Goal: Information Seeking & Learning: Find specific fact

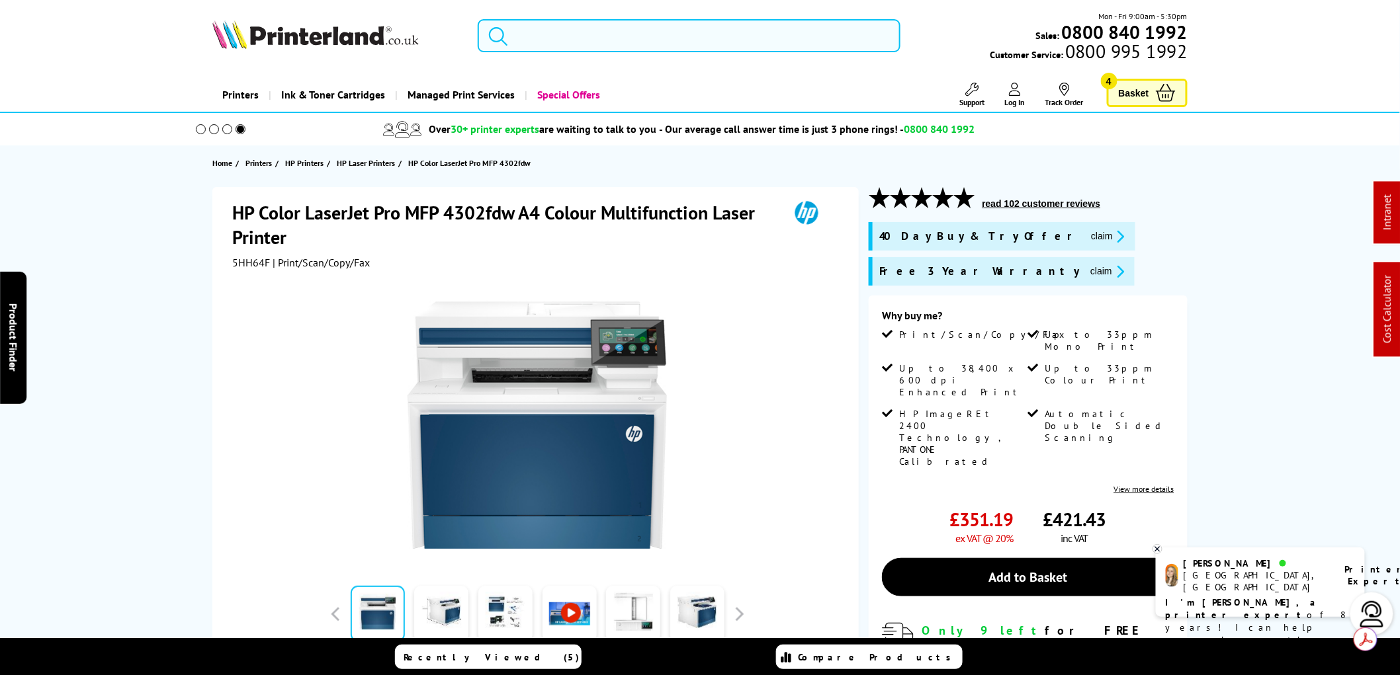
click at [530, 42] on input "search" at bounding box center [689, 35] width 423 height 33
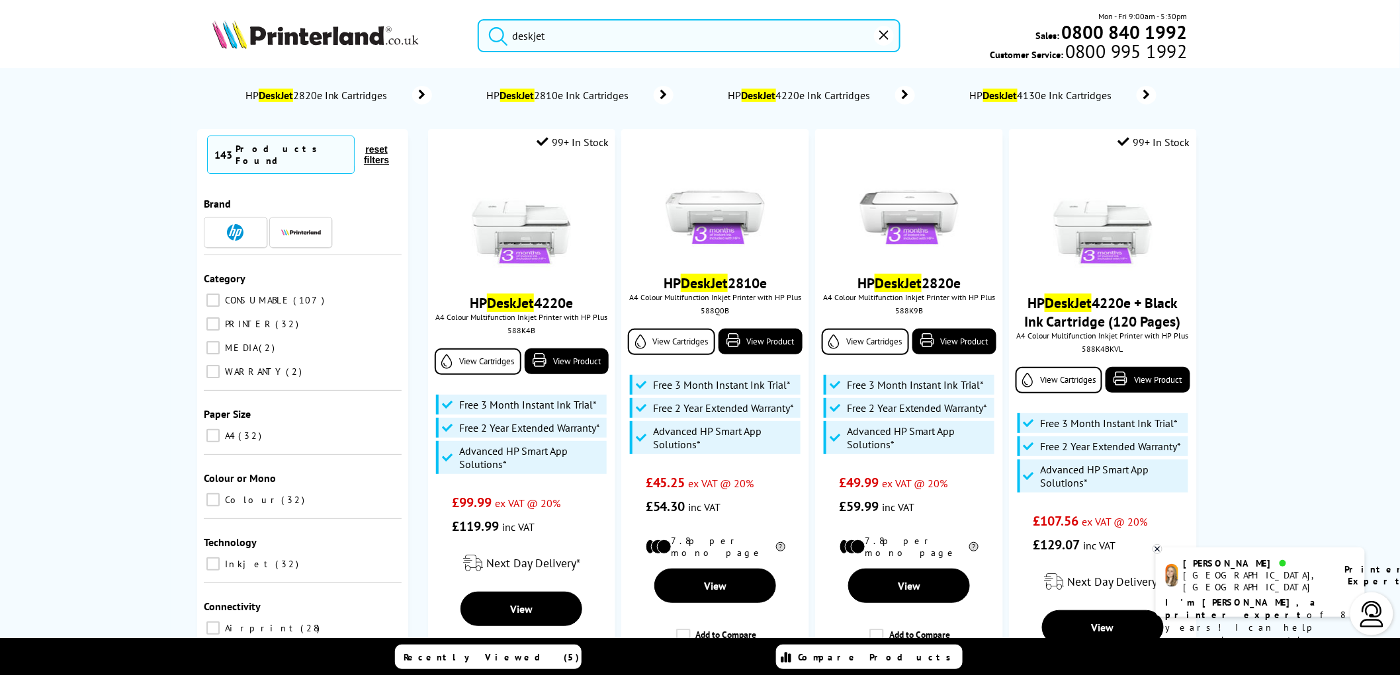
type input "deskjet"
